Goal: Navigation & Orientation: Find specific page/section

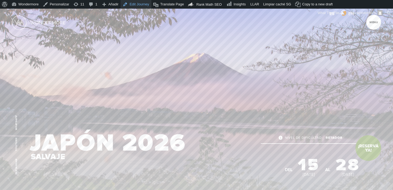
click at [139, 6] on link "Edit Journey" at bounding box center [136, 4] width 31 height 9
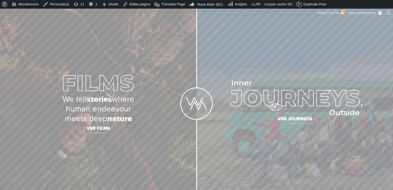
click at [275, 107] on img at bounding box center [295, 97] width 136 height 35
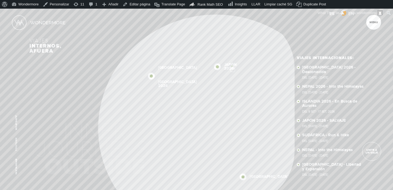
click at [232, 66] on link "JAPÓN 2026" at bounding box center [230, 67] width 12 height 8
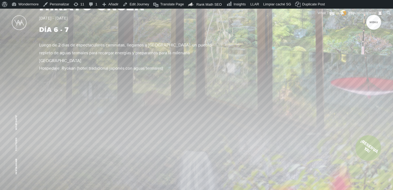
scroll to position [956, 0]
